Goal: Share content

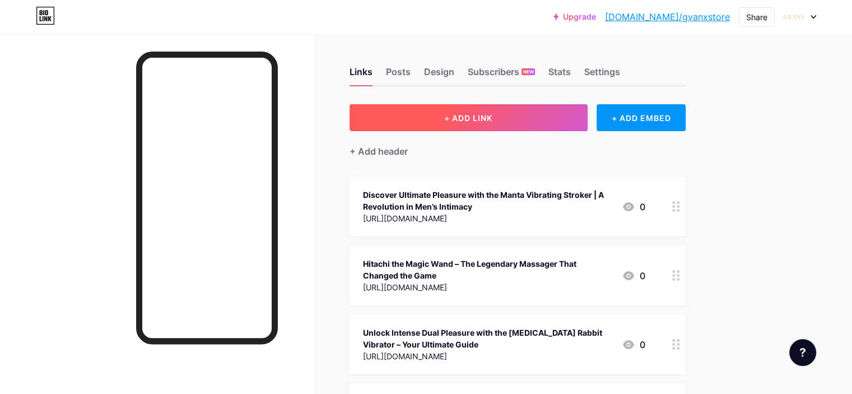
click at [492, 114] on span "+ ADD LINK" at bounding box center [468, 118] width 48 height 10
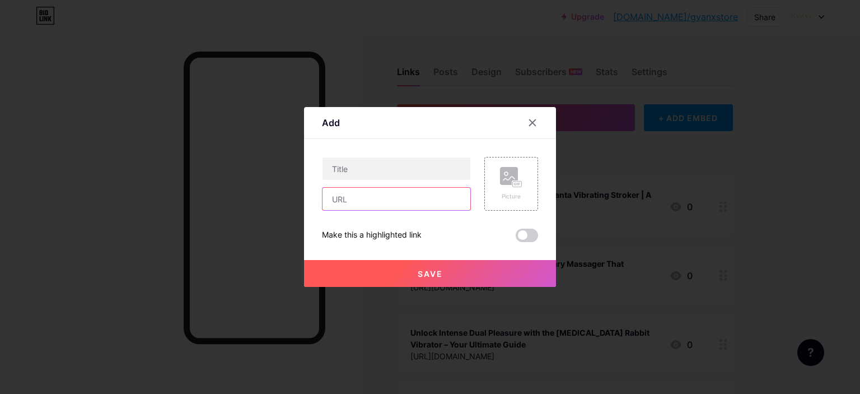
paste input "[URL][DOMAIN_NAME]"
click at [352, 188] on input "[URL][DOMAIN_NAME]" at bounding box center [397, 199] width 148 height 22
type input "[URL][DOMAIN_NAME]"
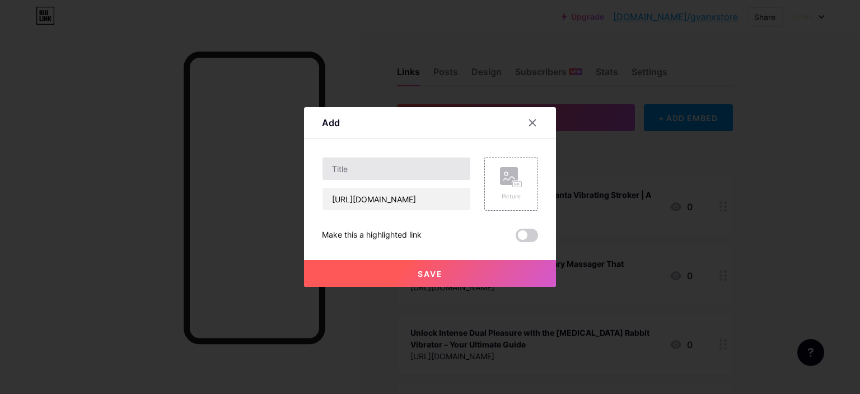
drag, startPoint x: 422, startPoint y: 182, endPoint x: 408, endPoint y: 175, distance: 16.3
click at [408, 175] on div "[URL][DOMAIN_NAME]" at bounding box center [396, 184] width 149 height 54
click at [408, 175] on input "text" at bounding box center [397, 168] width 148 height 22
paste input "Unlocking Pleasure: Dive Deep into the Magic of the Hitachi Magic Wand Plus"
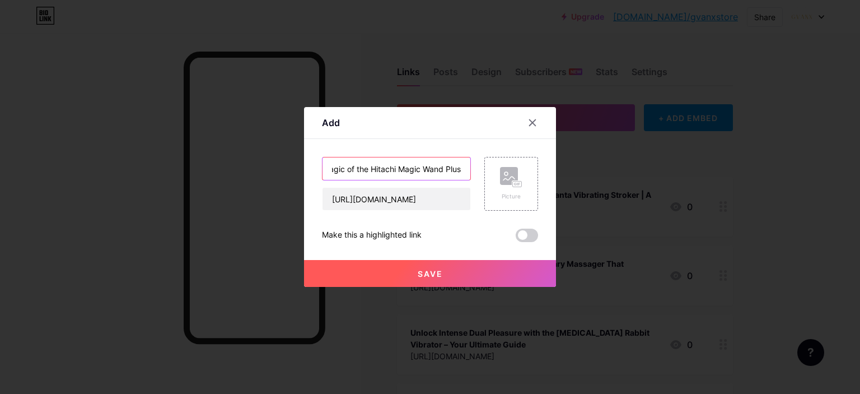
type input "Unlocking Pleasure: Dive Deep into the Magic of the Hitachi Magic Wand Plus"
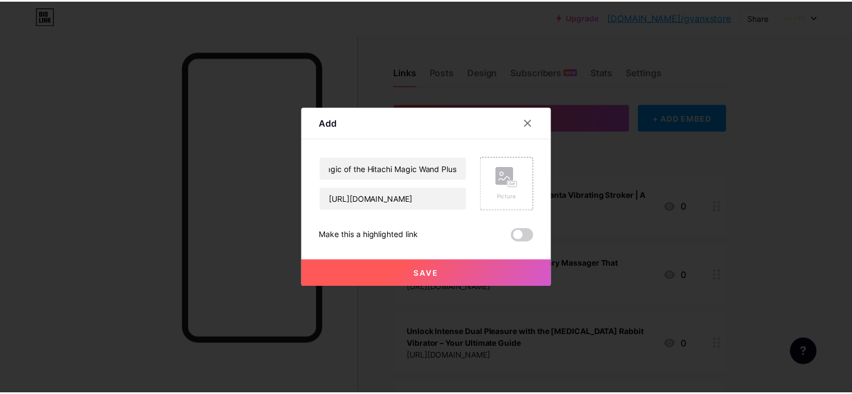
scroll to position [0, 0]
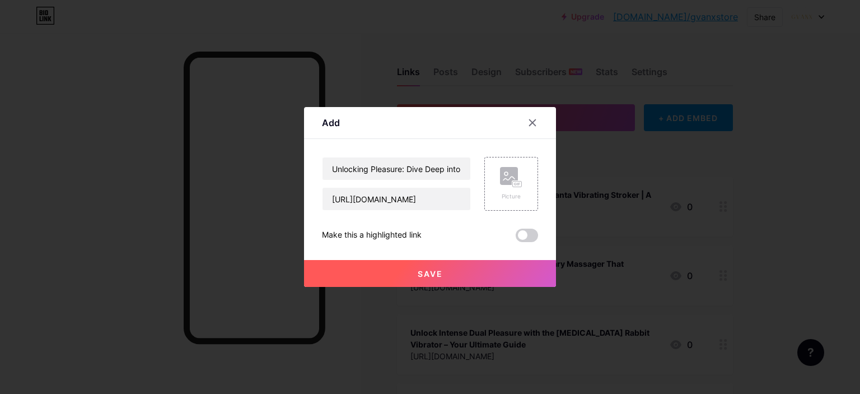
click at [530, 239] on span at bounding box center [527, 234] width 22 height 13
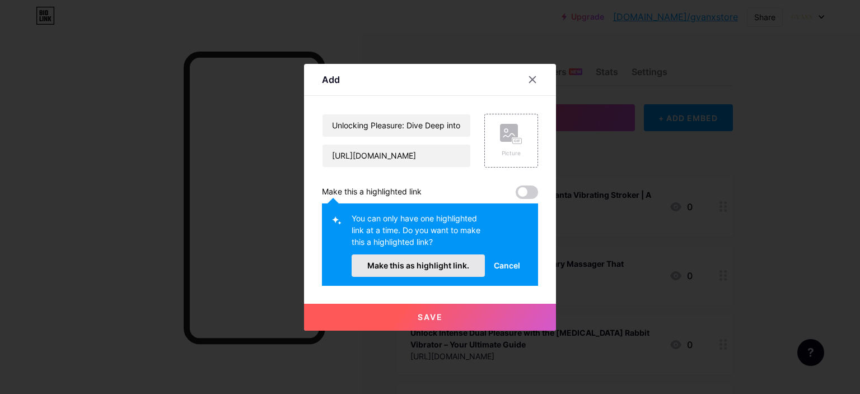
click at [449, 262] on span "Make this as highlight link." at bounding box center [418, 265] width 102 height 10
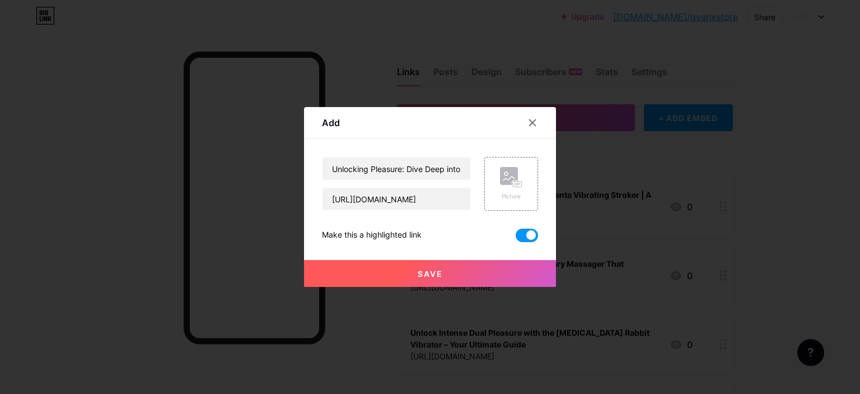
click at [470, 271] on button "Save" at bounding box center [430, 273] width 252 height 27
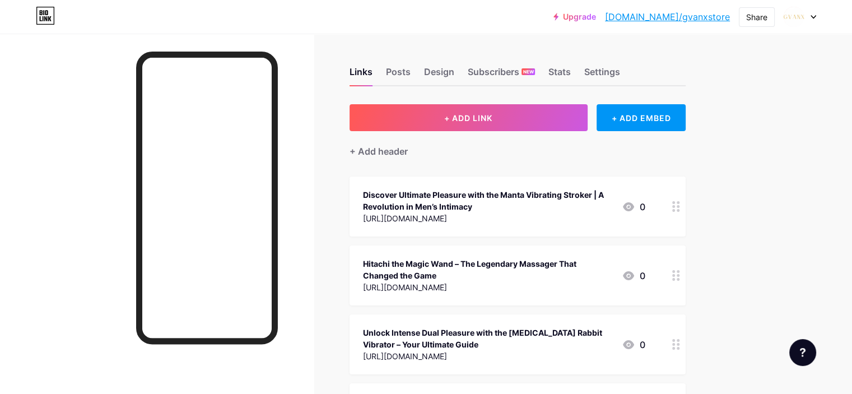
click at [698, 17] on link "[DOMAIN_NAME]/gvanxstore" at bounding box center [667, 16] width 125 height 13
